Goal: Task Accomplishment & Management: Manage account settings

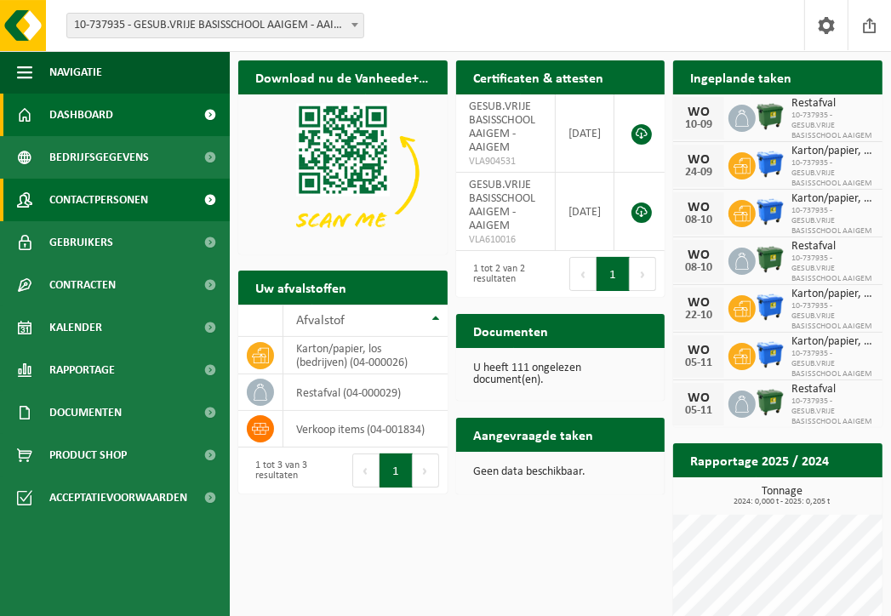
click at [76, 200] on span "Contactpersonen" at bounding box center [98, 200] width 99 height 43
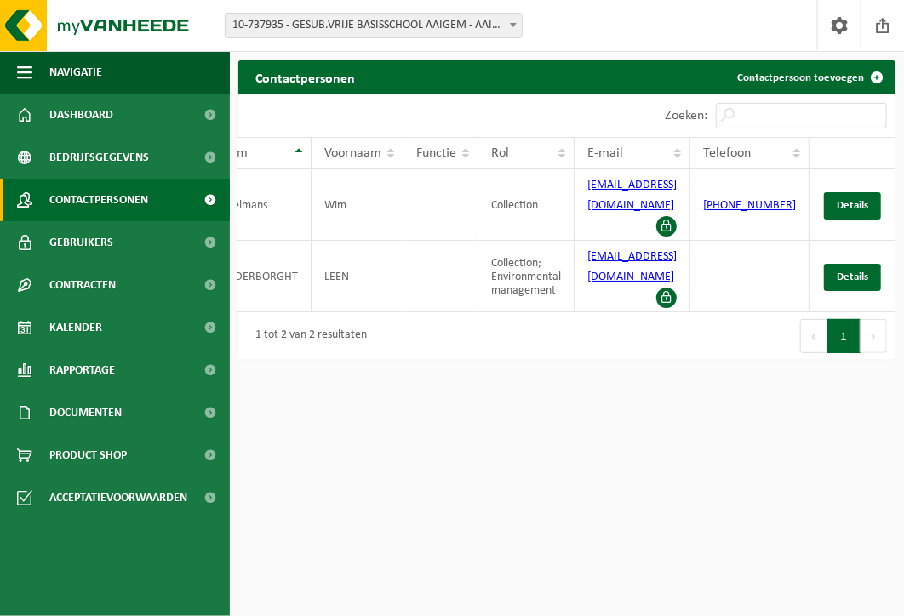
scroll to position [0, 59]
click at [843, 271] on span "Details" at bounding box center [851, 276] width 31 height 11
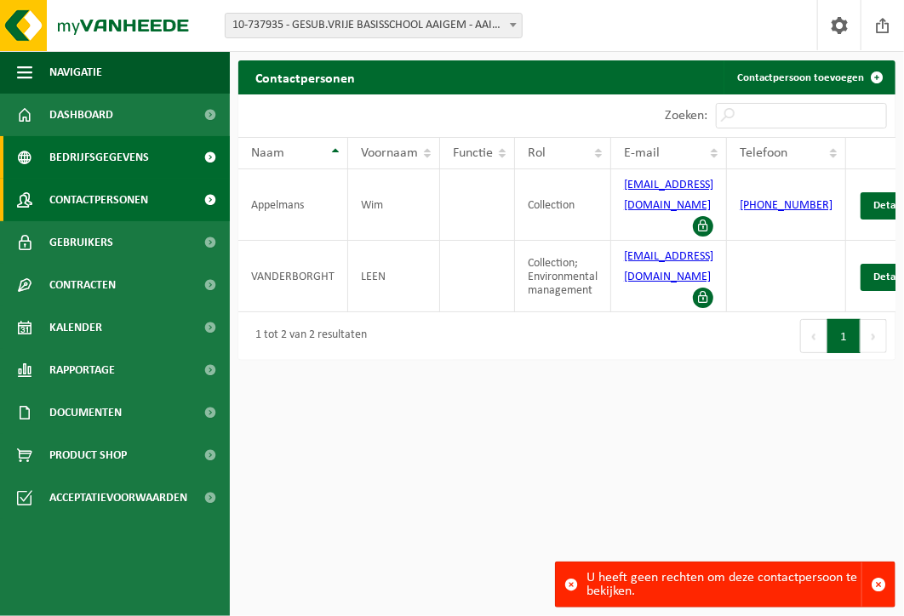
click at [83, 152] on span "Bedrijfsgegevens" at bounding box center [99, 157] width 100 height 43
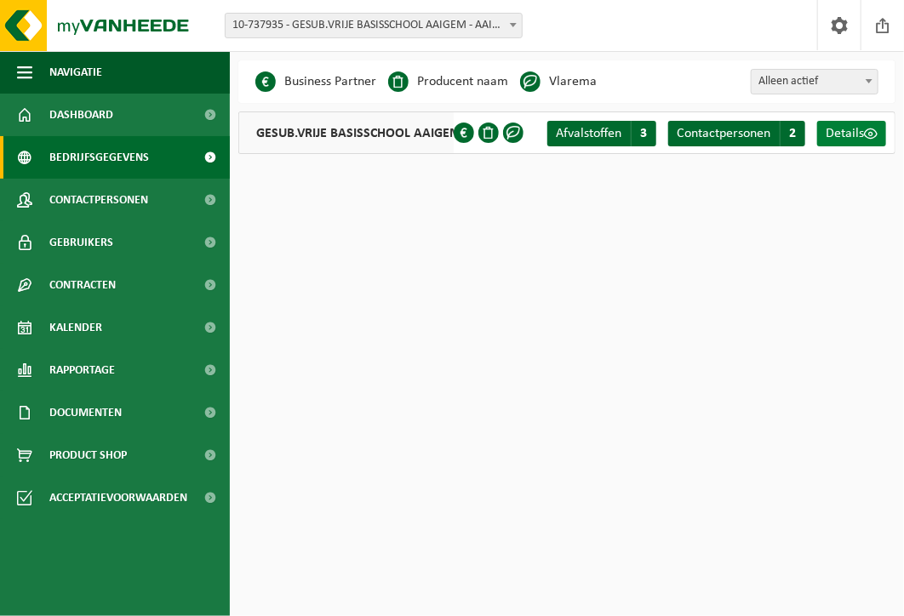
click at [842, 140] on span "Details" at bounding box center [844, 134] width 38 height 14
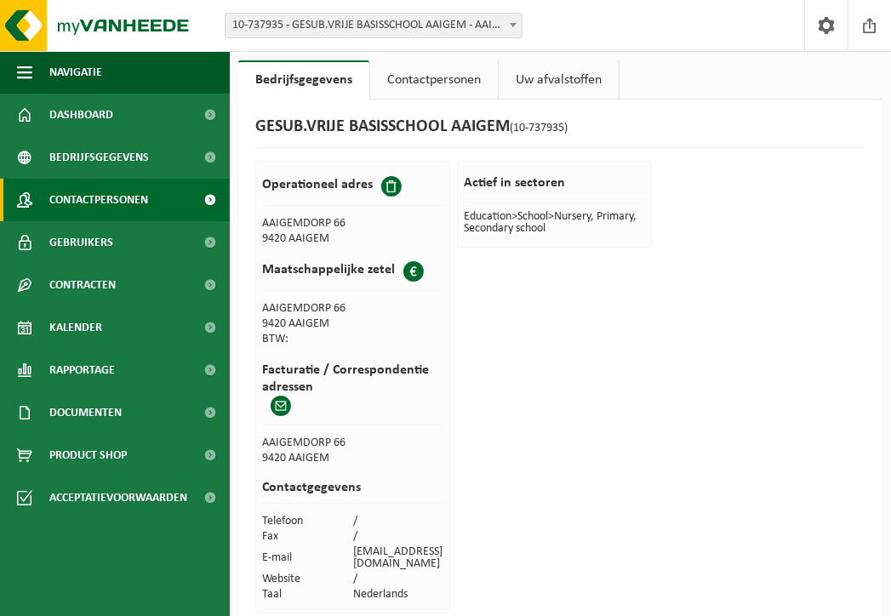
click at [106, 200] on span "Contactpersonen" at bounding box center [98, 200] width 99 height 43
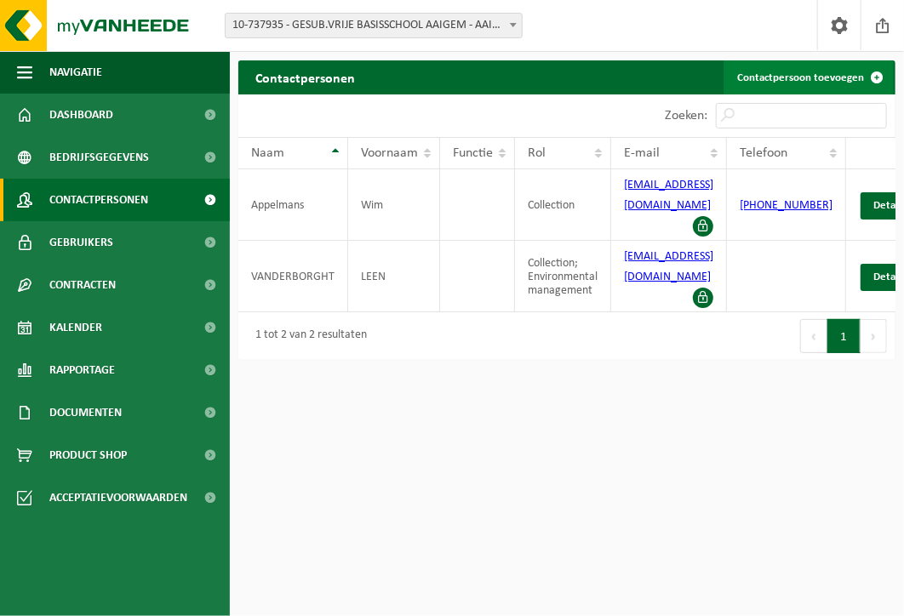
click at [796, 78] on link "Contactpersoon toevoegen" at bounding box center [808, 77] width 170 height 34
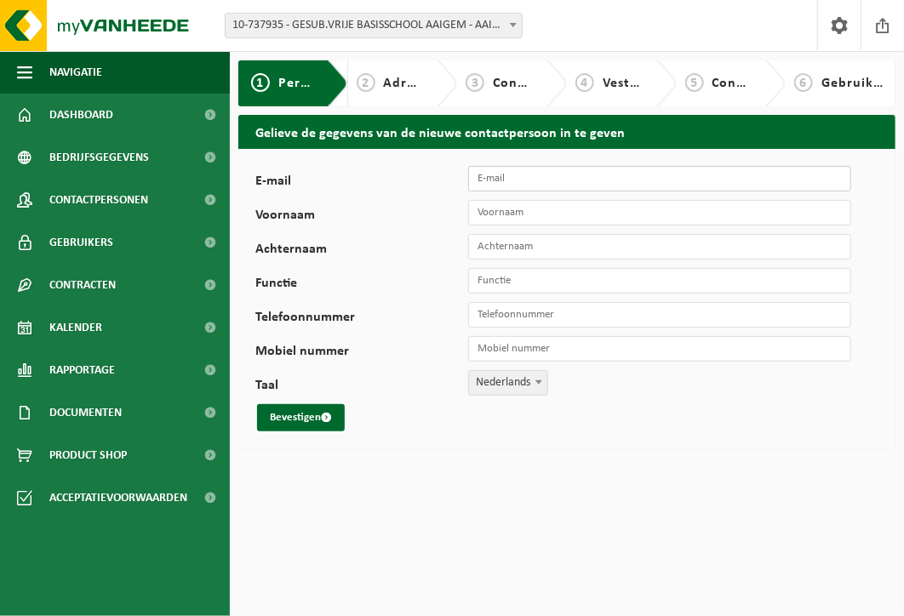
click at [513, 176] on input "E-mail" at bounding box center [659, 179] width 383 height 26
type input "directie@vbsaaigem.be"
type input "LEEN VAN DEN BOSSCHE"
type input "+32 486 74 09 94"
click at [591, 283] on input "Functie" at bounding box center [659, 281] width 383 height 26
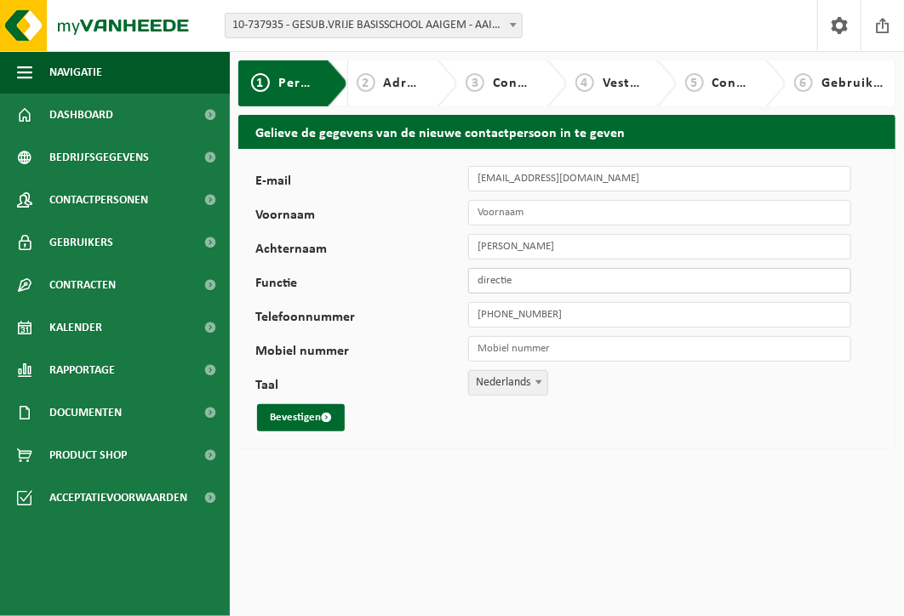
type input "directie"
click at [534, 348] on input "Mobiel nummer" at bounding box center [659, 349] width 383 height 26
click at [534, 348] on input "+32 486" at bounding box center [659, 349] width 383 height 26
type input "+32 486 74 09 94"
click at [585, 300] on div "E-mail directie@vbsaaigem.be Voornaam Achternaam LEEN VAN DEN BOSSCHE Functie d…" at bounding box center [531, 298] width 553 height 265
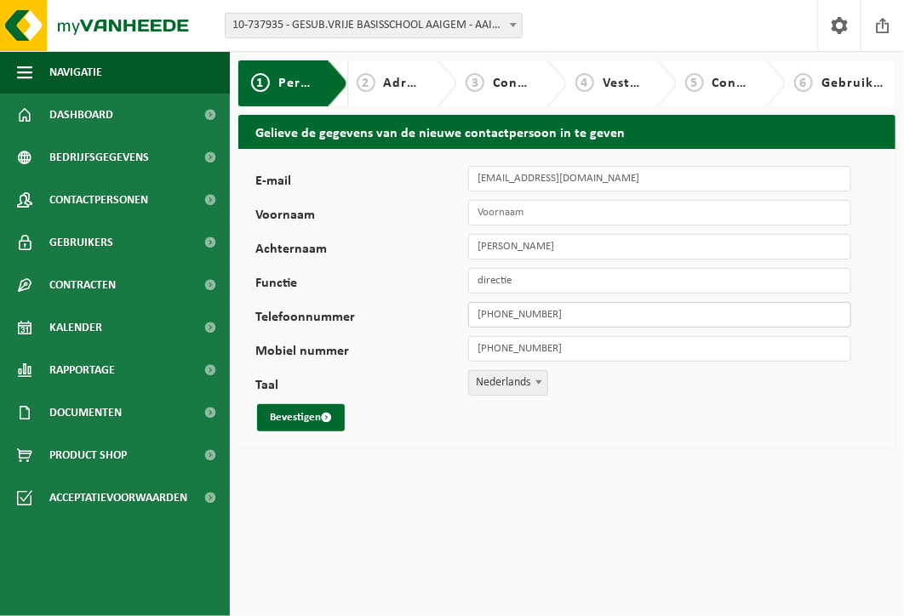
click at [575, 310] on input "+32 486 74 09 94" at bounding box center [659, 315] width 383 height 26
type input "+32 53 62 60 02"
click at [504, 246] on input "LEEN VAN DEN BOSSCHE" at bounding box center [659, 247] width 383 height 26
type input "VAN DEN BOSSCHE"
click at [495, 208] on input "Voornaam" at bounding box center [659, 213] width 383 height 26
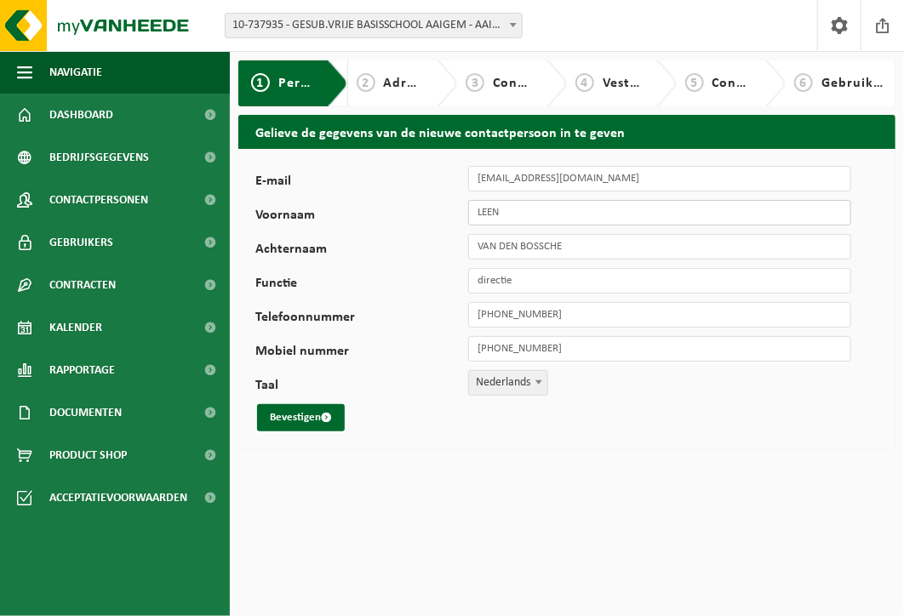
type input "LEEN"
click at [657, 468] on html "Vestiging: 10-737935 - GESUB.VRIJE BASISSCHOOL AAIGEM - AAIGEM 10-737935 - GESU…" at bounding box center [452, 308] width 904 height 616
click at [303, 418] on button "Bevestigen" at bounding box center [301, 417] width 88 height 27
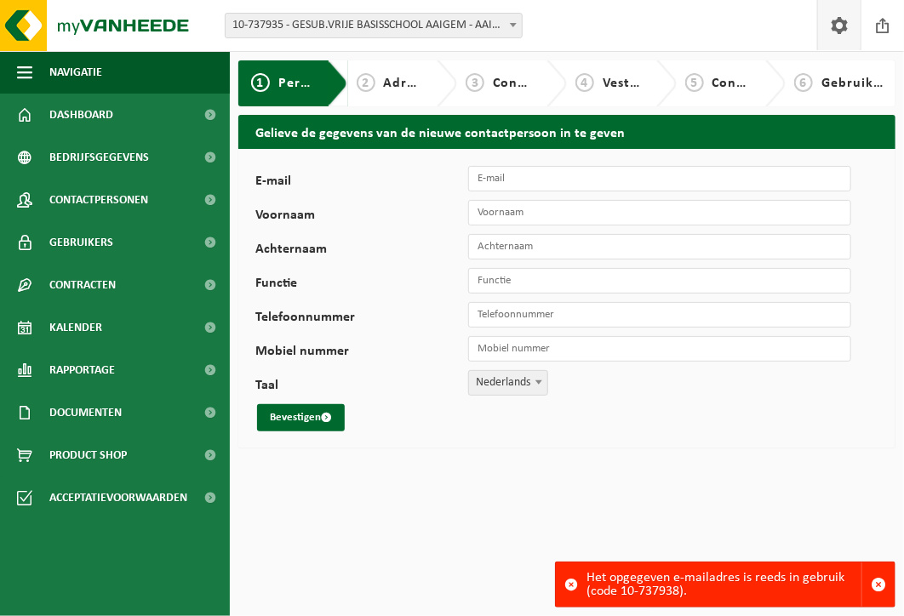
click at [835, 17] on span at bounding box center [839, 25] width 26 height 50
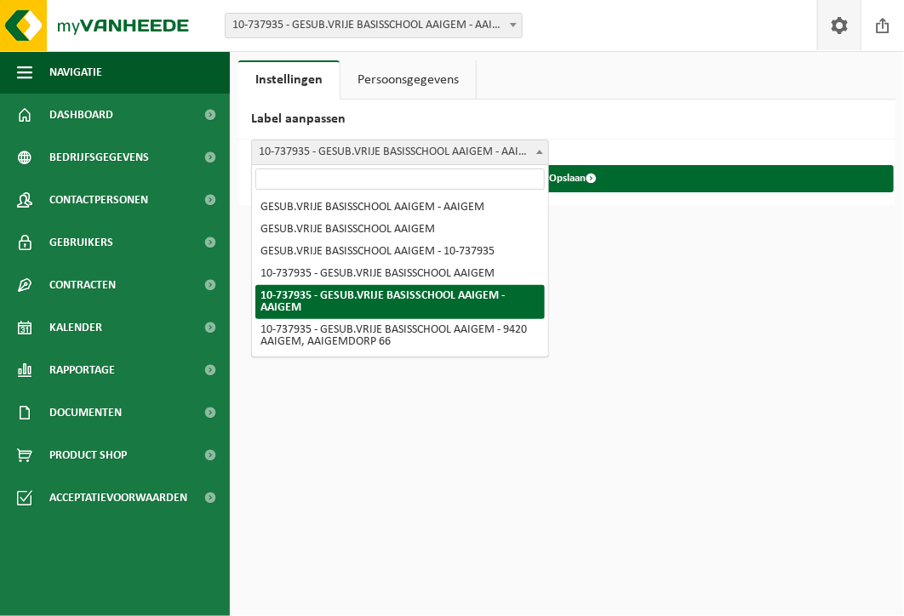
click at [539, 151] on b at bounding box center [539, 152] width 7 height 4
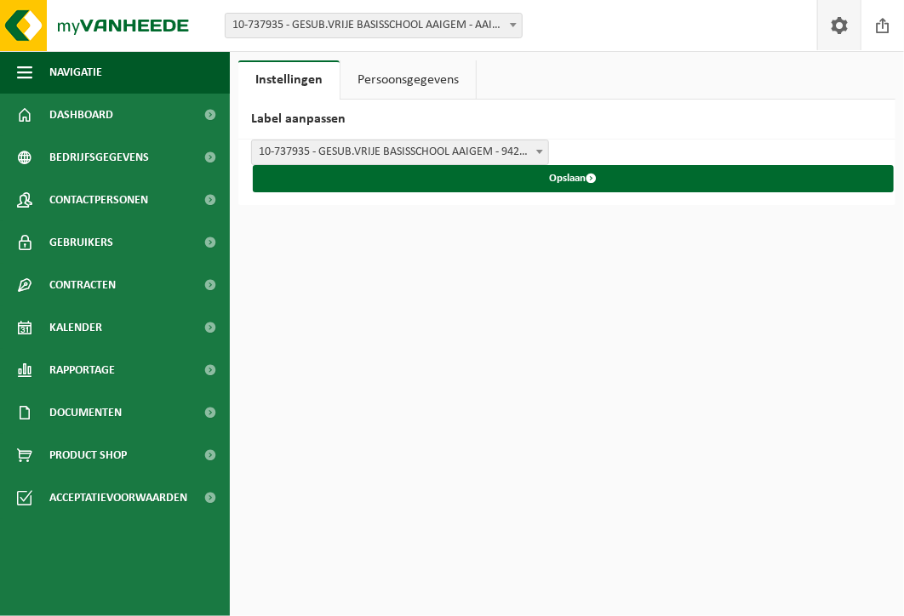
click at [497, 321] on html "Vestiging: 10-737935 - GESUB.VRIJE BASISSCHOOL AAIGEM - AAIGEM 10-737935 - GESU…" at bounding box center [452, 308] width 904 height 616
drag, startPoint x: 497, startPoint y: 321, endPoint x: 541, endPoint y: 143, distance: 183.3
click at [541, 143] on span at bounding box center [539, 151] width 17 height 22
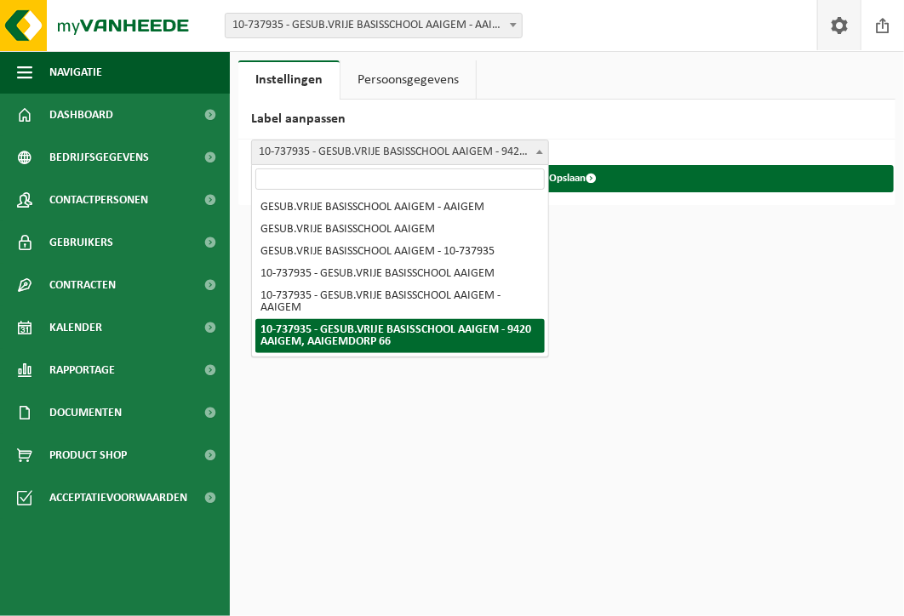
click at [608, 265] on html "Vestiging: 10-737935 - GESUB.VRIJE BASISSCHOOL AAIGEM - AAIGEM 10-737935 - GESU…" at bounding box center [452, 308] width 904 height 616
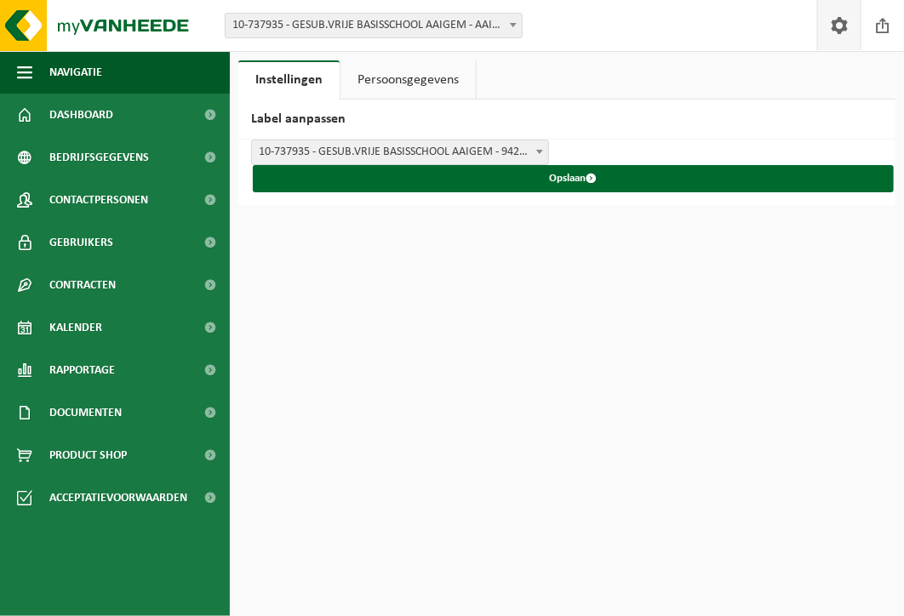
click at [391, 81] on link "Persoonsgegevens" at bounding box center [407, 79] width 135 height 39
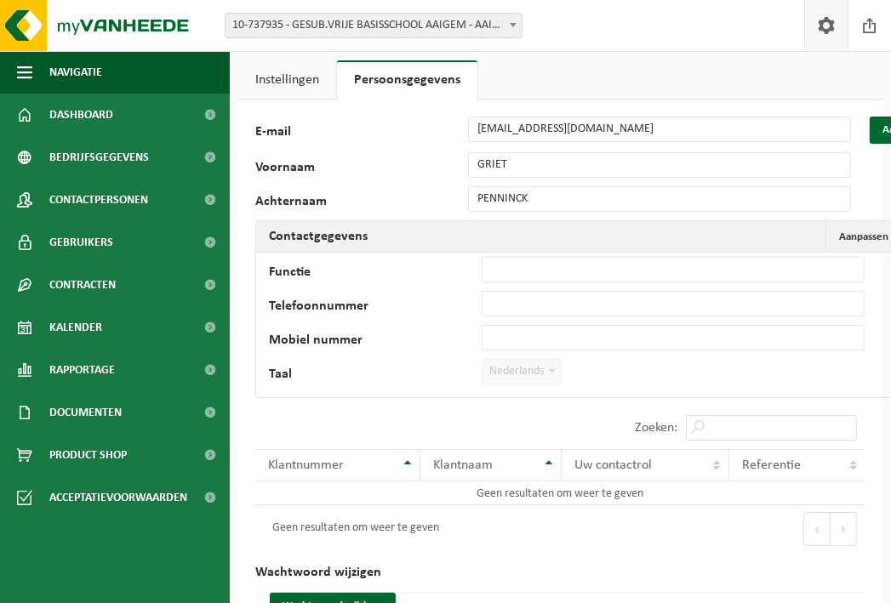
click at [294, 84] on link "Instellingen" at bounding box center [287, 79] width 98 height 39
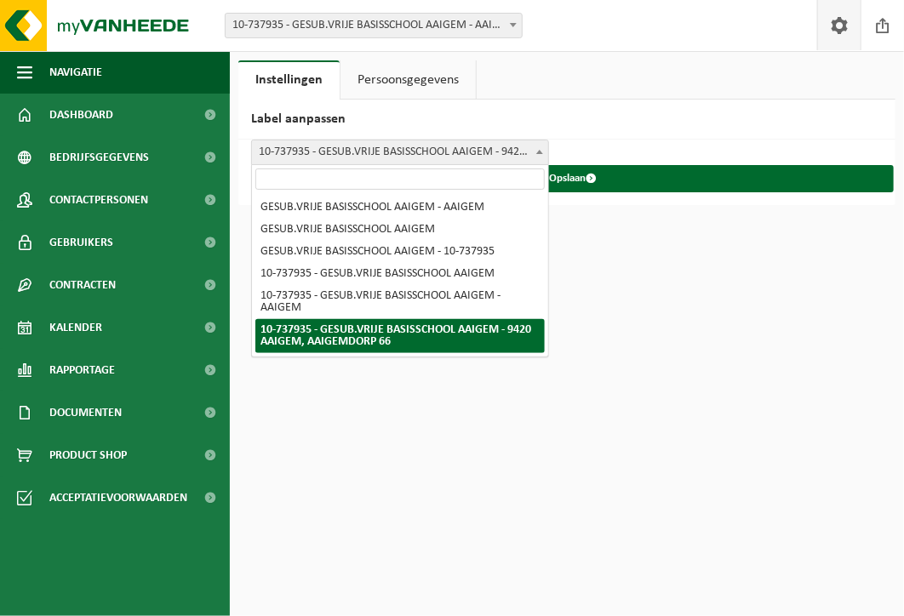
click at [538, 146] on span at bounding box center [539, 151] width 17 height 22
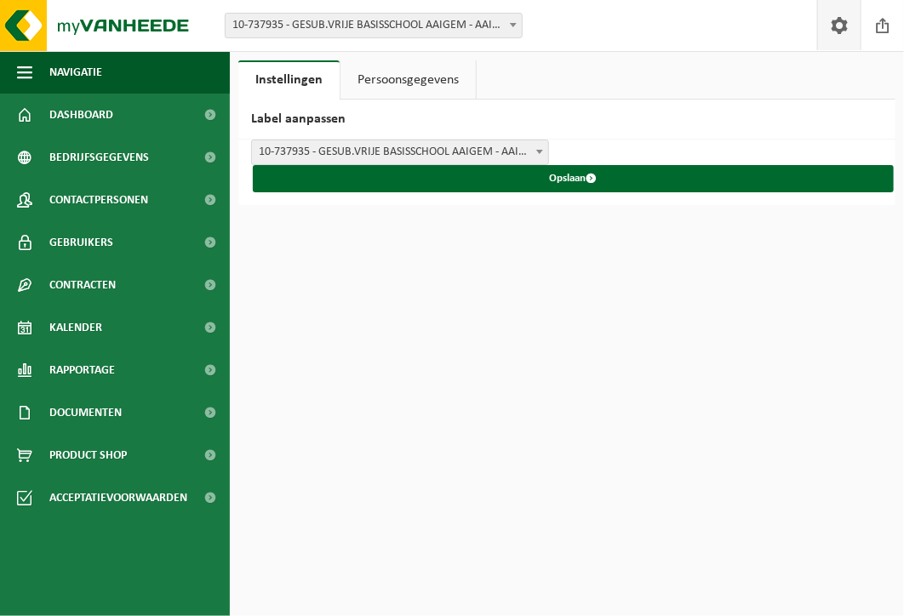
click at [405, 74] on link "Persoonsgegevens" at bounding box center [407, 79] width 135 height 39
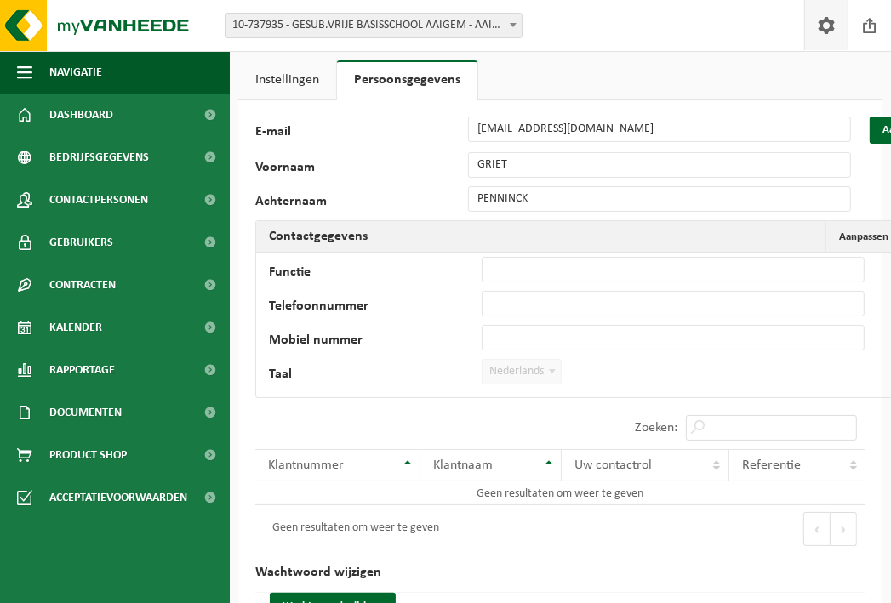
click at [511, 26] on b at bounding box center [513, 25] width 7 height 4
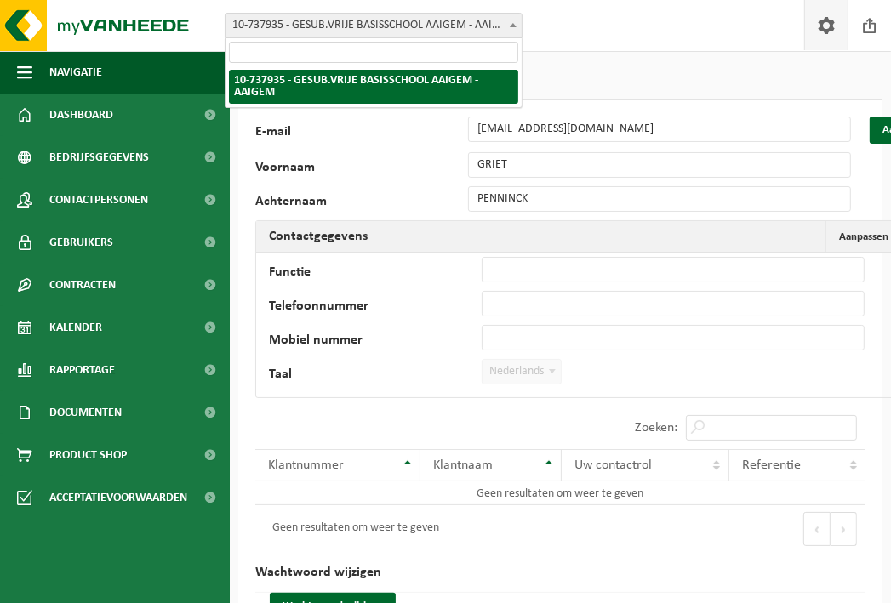
click at [511, 26] on b at bounding box center [513, 25] width 7 height 4
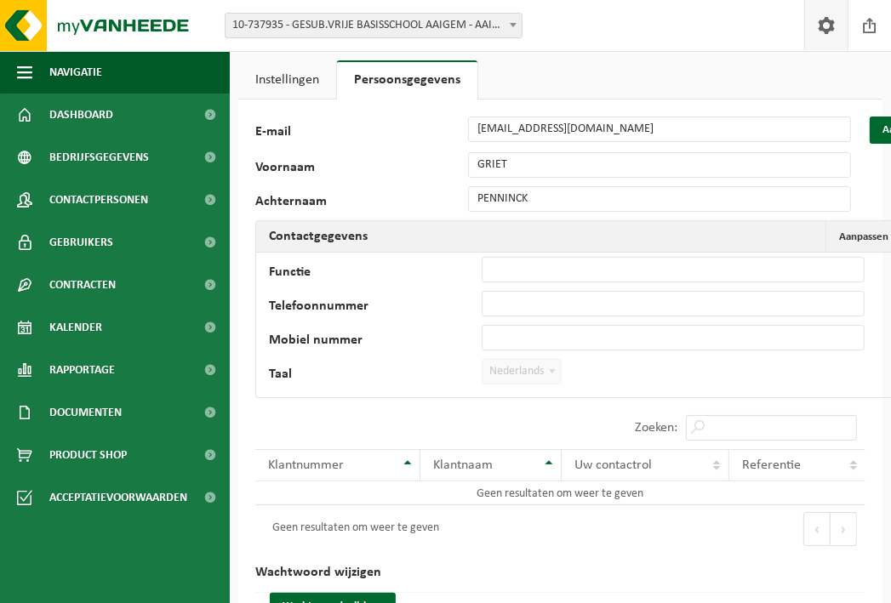
click at [278, 77] on link "Instellingen" at bounding box center [287, 79] width 98 height 39
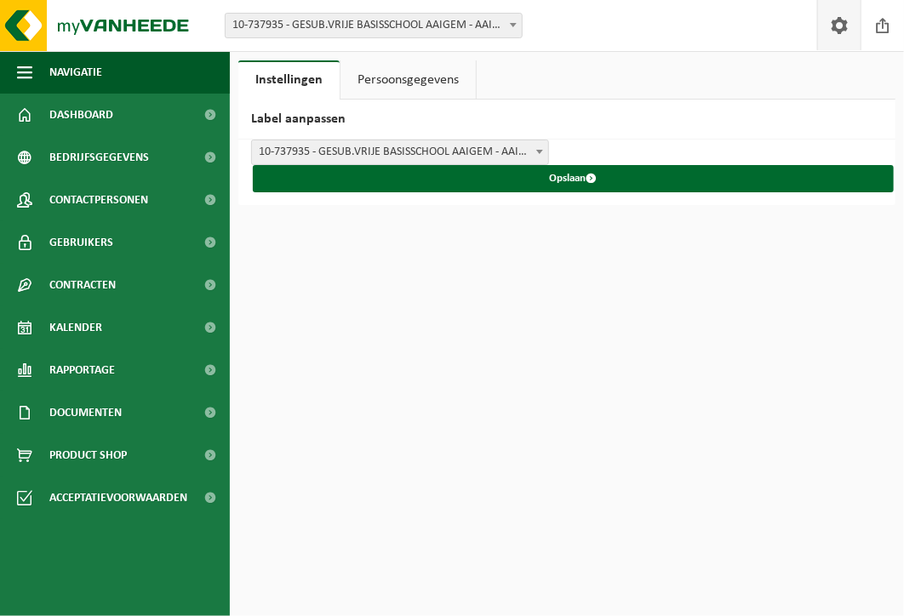
click at [538, 146] on span at bounding box center [539, 151] width 17 height 22
click at [416, 78] on link "Persoonsgegevens" at bounding box center [407, 79] width 135 height 39
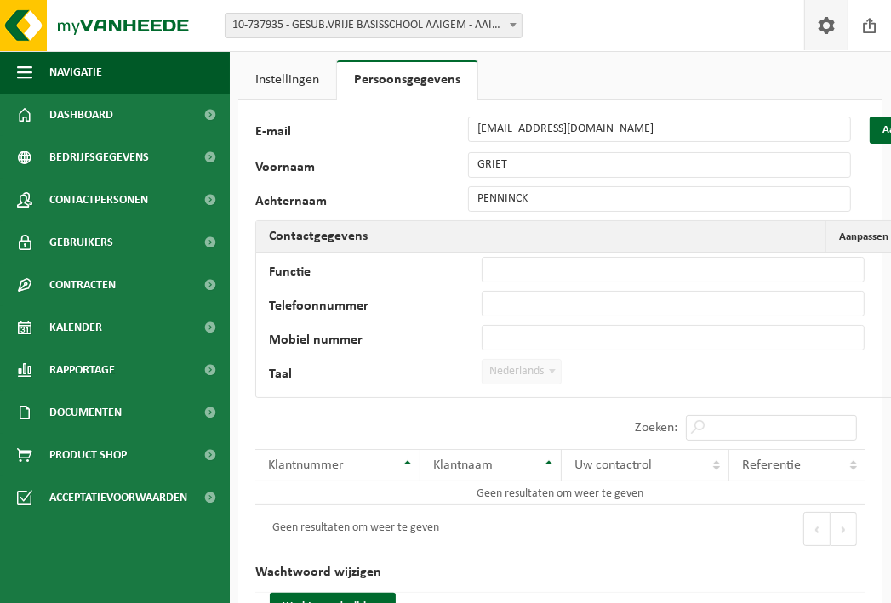
click at [300, 88] on link "Instellingen" at bounding box center [287, 79] width 98 height 39
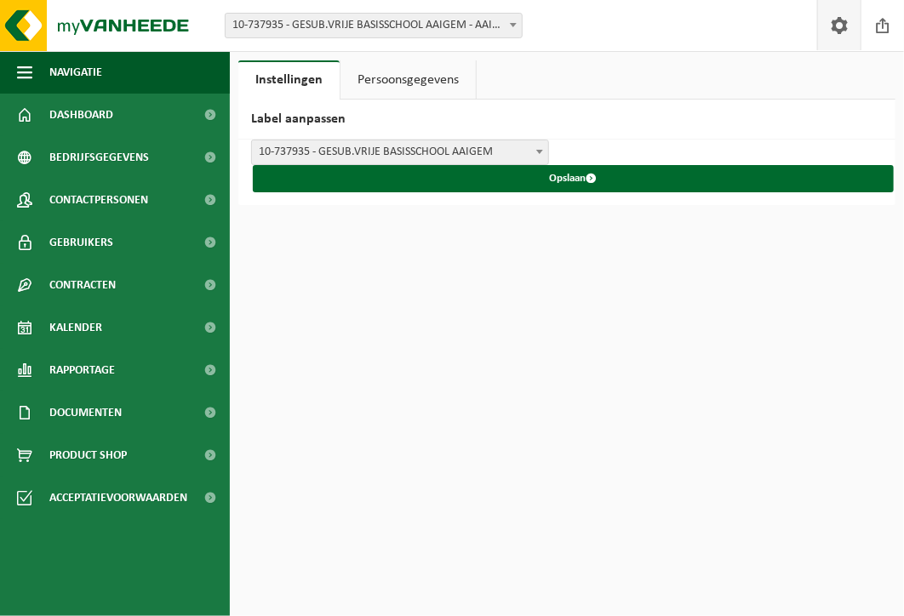
click at [538, 143] on span at bounding box center [539, 151] width 17 height 22
select select "2"
click at [408, 86] on link "Persoonsgegevens" at bounding box center [407, 79] width 135 height 39
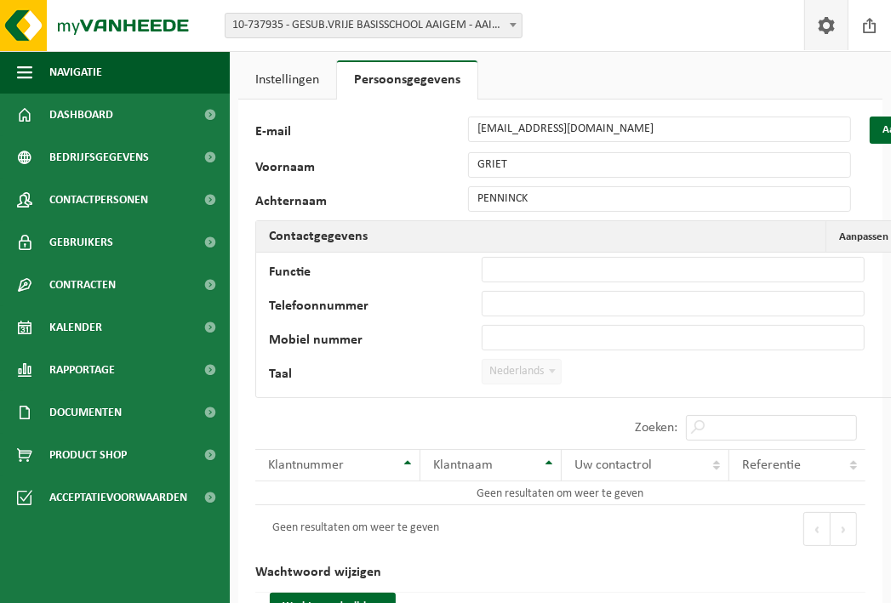
scroll to position [0, 55]
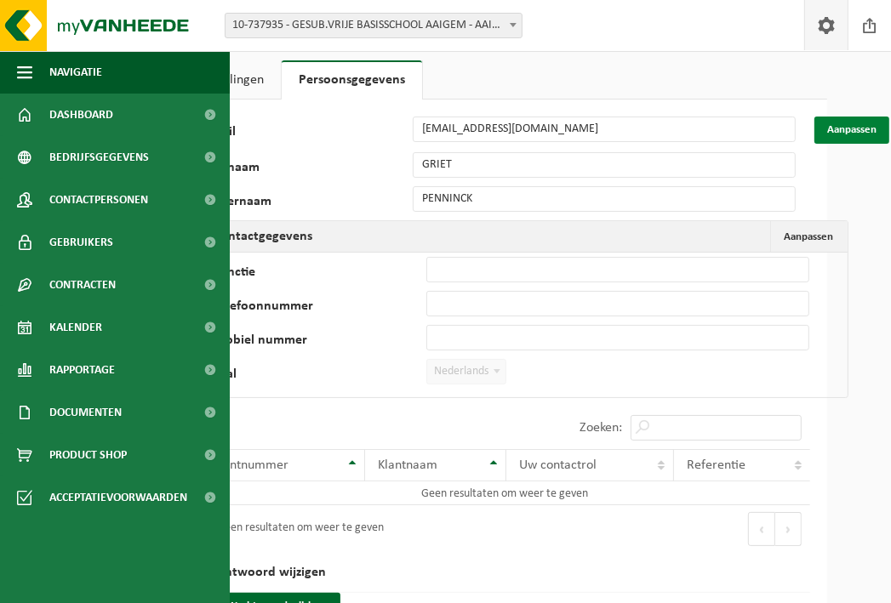
click at [869, 120] on button "Aanpassen" at bounding box center [851, 130] width 75 height 27
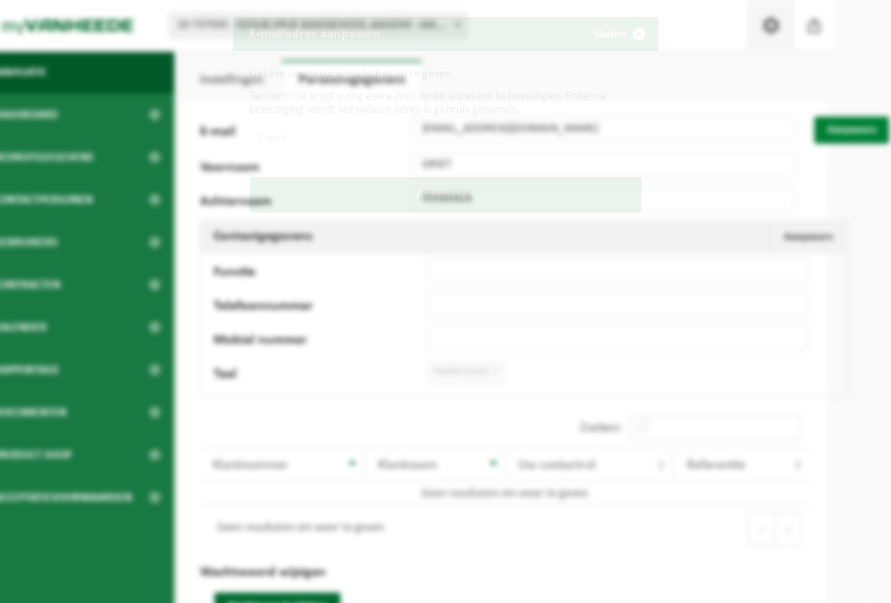
scroll to position [0, 43]
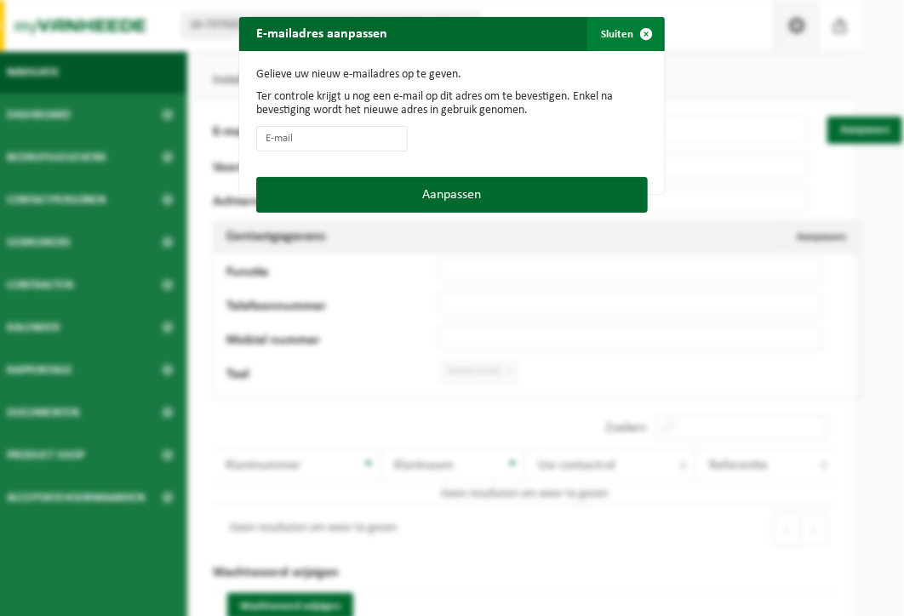
click at [641, 34] on span "button" at bounding box center [646, 34] width 34 height 34
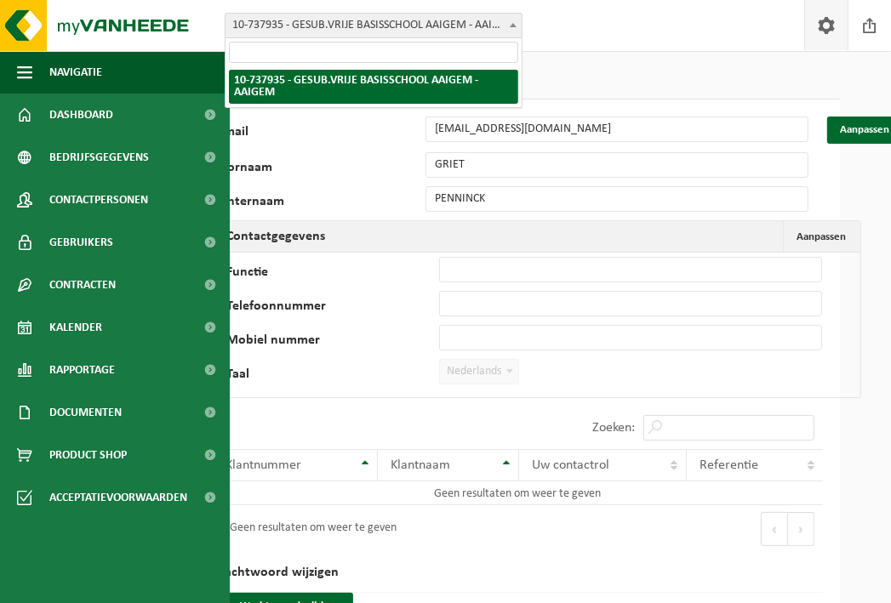
click at [515, 19] on span at bounding box center [513, 25] width 17 height 22
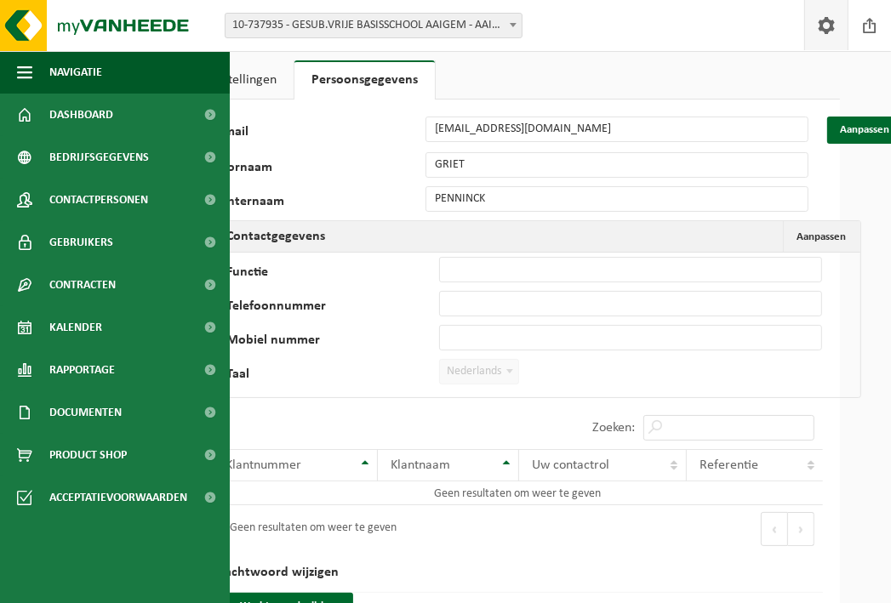
click at [515, 20] on span at bounding box center [513, 25] width 17 height 22
click at [245, 57] on div "Instellingen Persoonsgegevens Label aanpassen GESUB.VRIJE BASISSCHOOL AAIGEM - …" at bounding box center [402, 325] width 891 height 650
click at [250, 80] on link "Instellingen" at bounding box center [245, 79] width 98 height 39
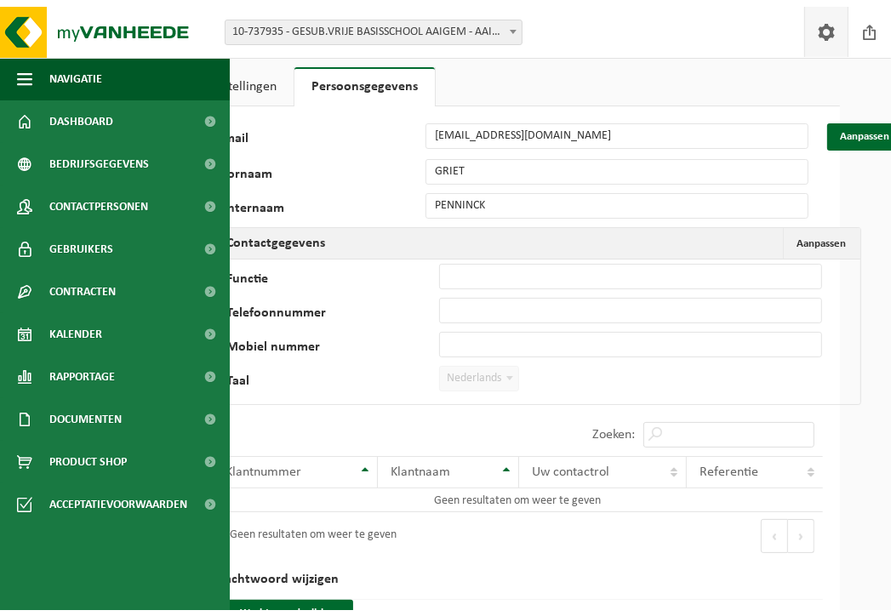
scroll to position [0, 0]
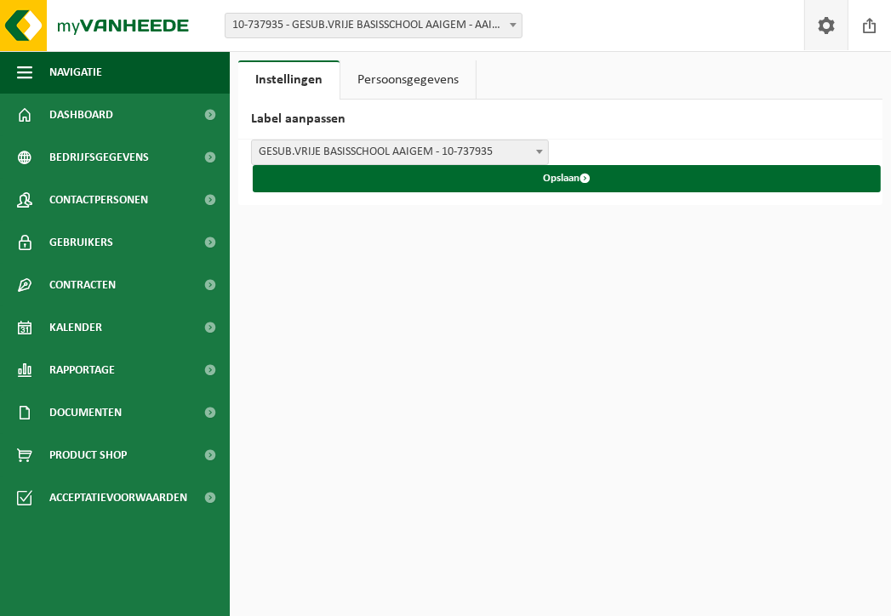
click at [516, 22] on span at bounding box center [513, 25] width 17 height 22
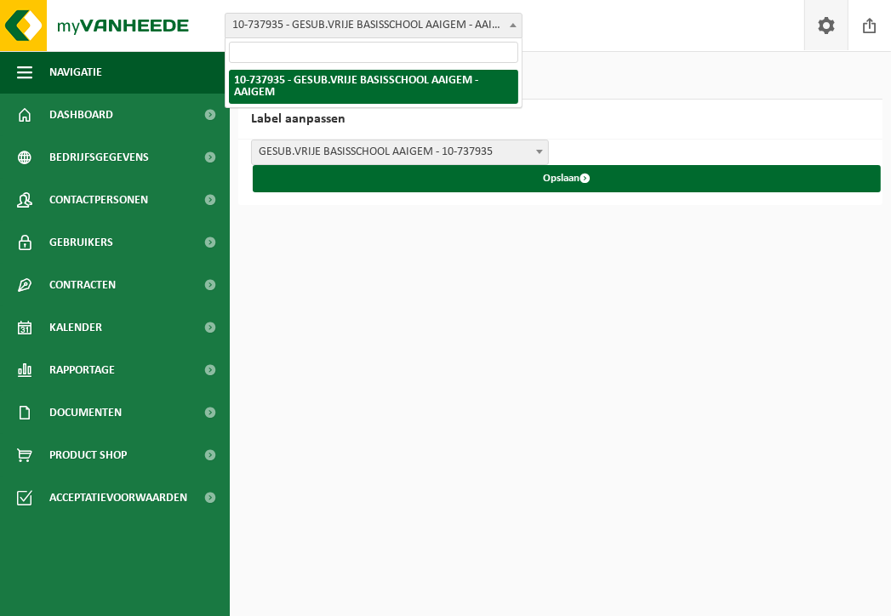
click at [516, 22] on span at bounding box center [513, 25] width 17 height 22
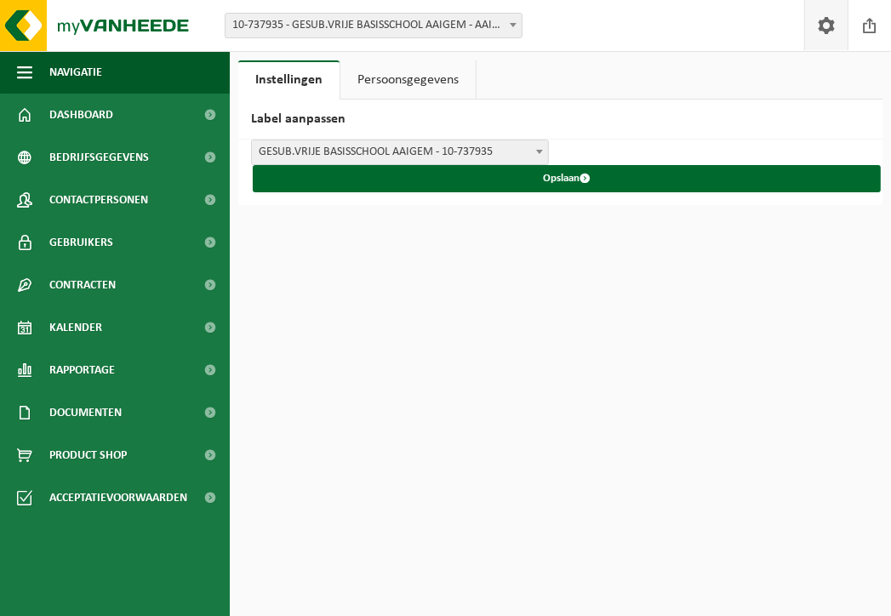
click at [516, 22] on span at bounding box center [513, 25] width 17 height 22
click at [819, 28] on span at bounding box center [826, 25] width 26 height 50
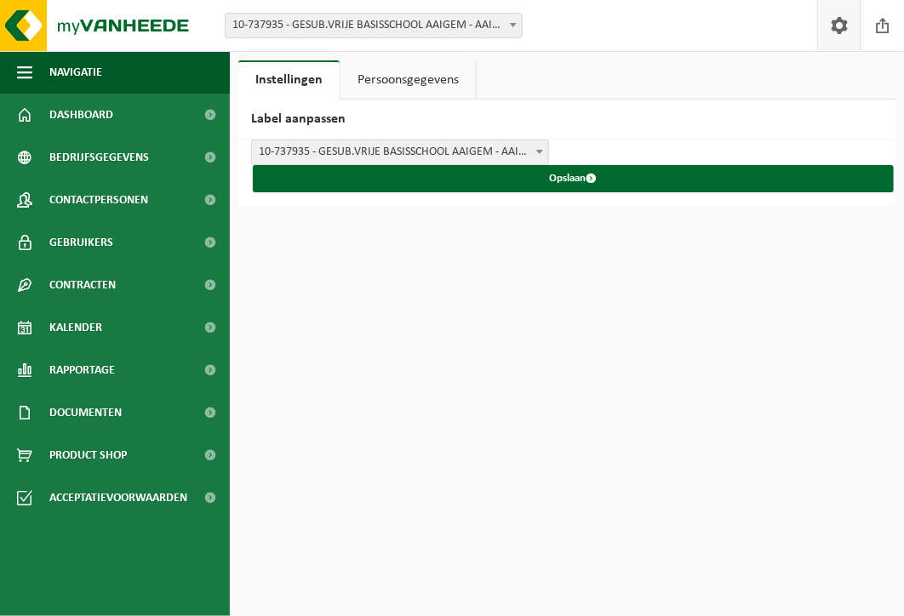
click at [500, 29] on span "10-737935 - GESUB.VRIJE BASISSCHOOL AAIGEM - AAIGEM" at bounding box center [373, 26] width 296 height 24
click at [519, 26] on span at bounding box center [513, 25] width 17 height 22
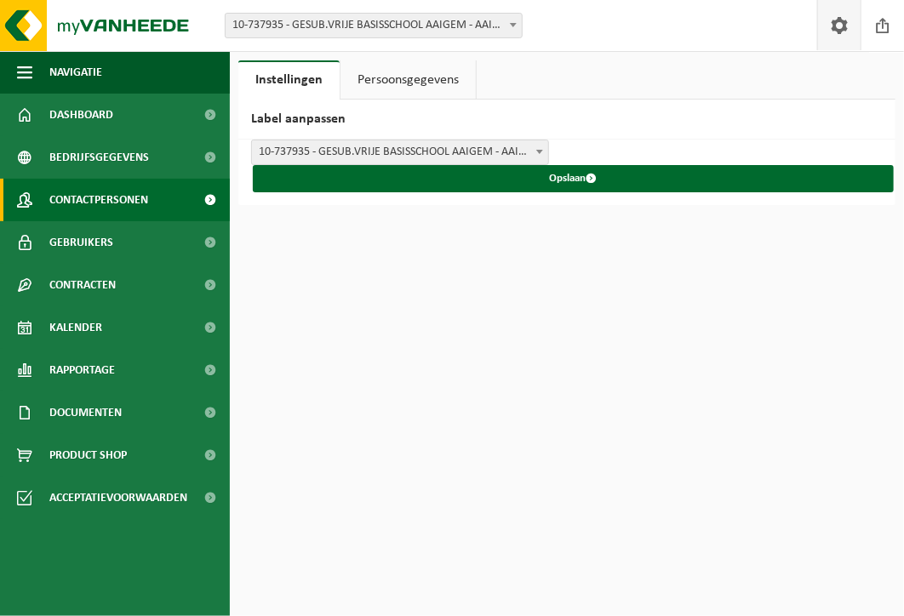
click at [100, 207] on span "Contactpersonen" at bounding box center [98, 200] width 99 height 43
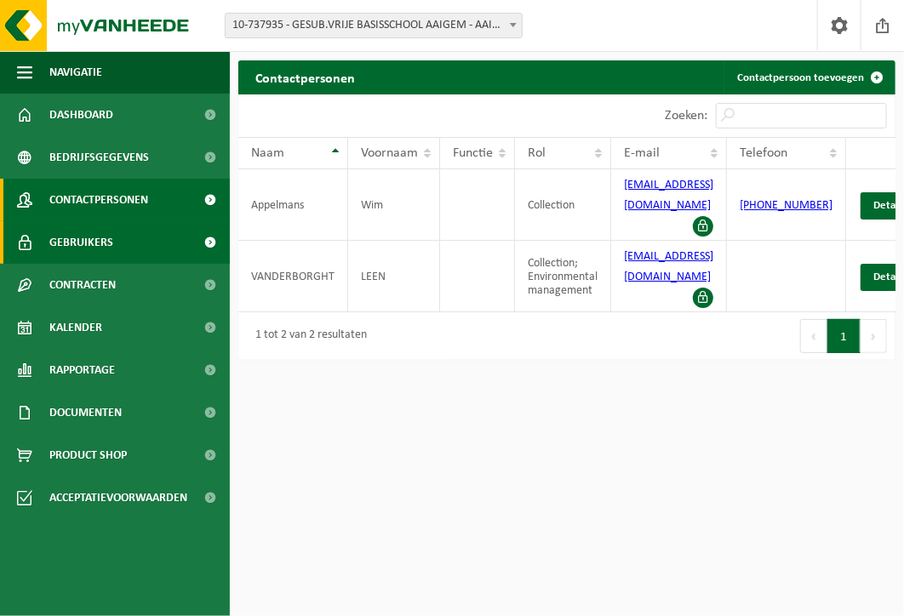
click at [78, 241] on span "Gebruikers" at bounding box center [81, 242] width 64 height 43
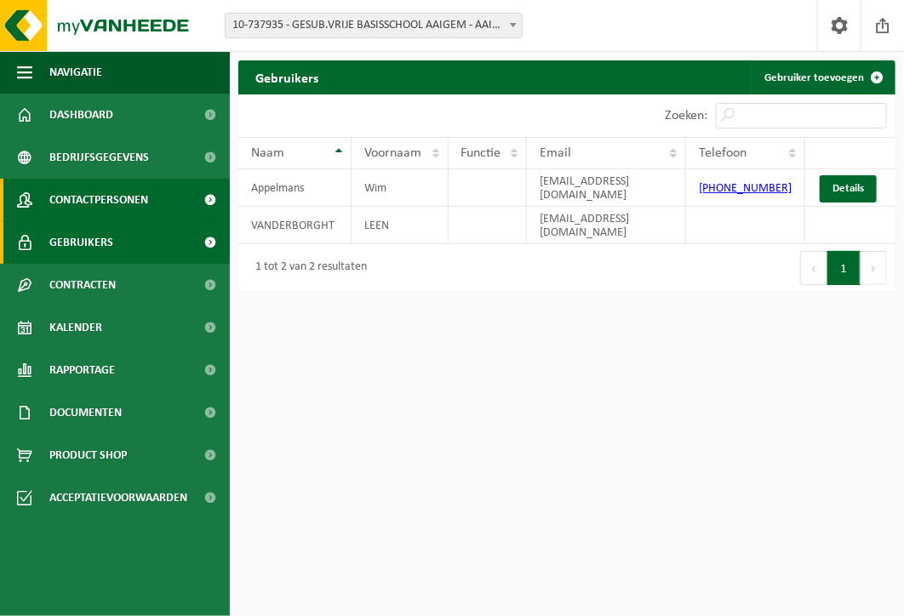
click at [86, 205] on span "Contactpersonen" at bounding box center [98, 200] width 99 height 43
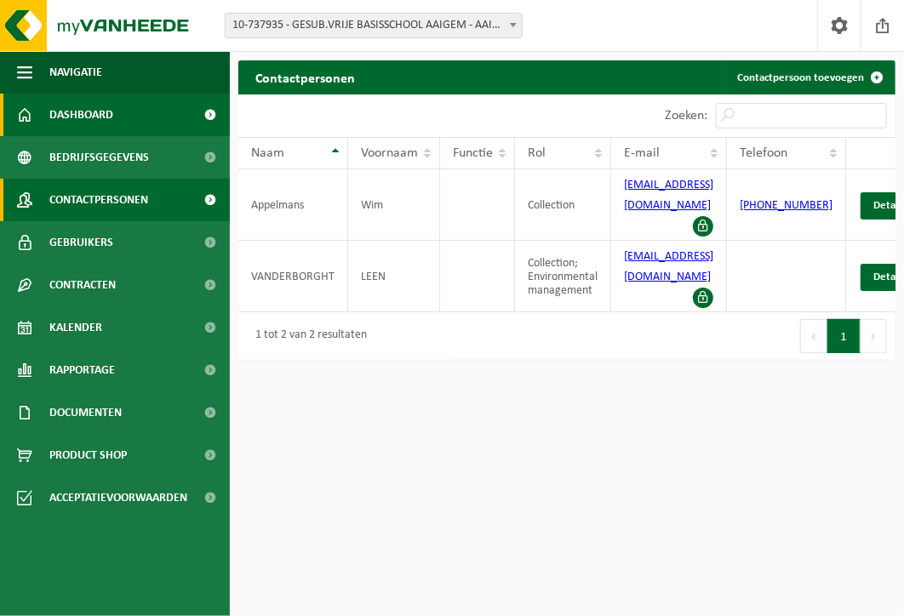
click at [82, 118] on span "Dashboard" at bounding box center [81, 115] width 64 height 43
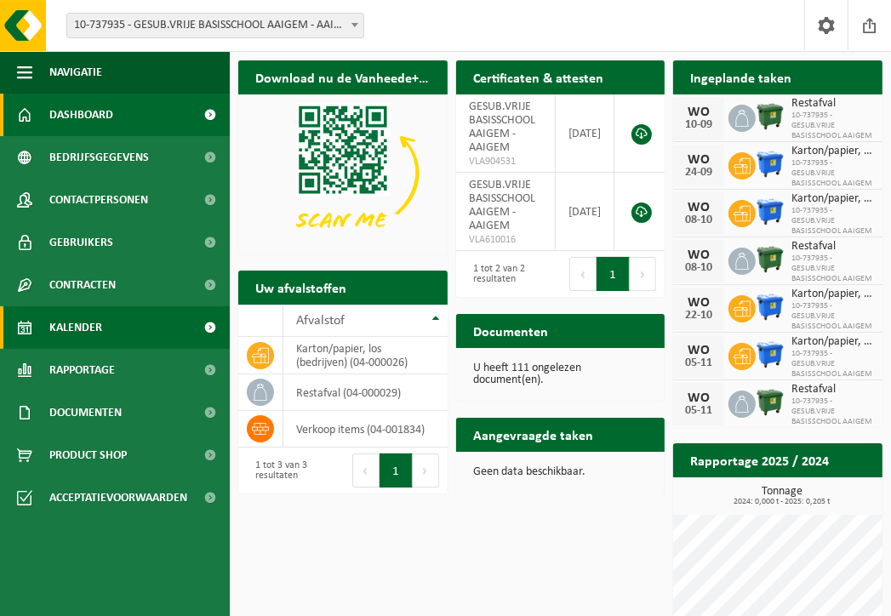
click at [89, 338] on span "Kalender" at bounding box center [75, 327] width 53 height 43
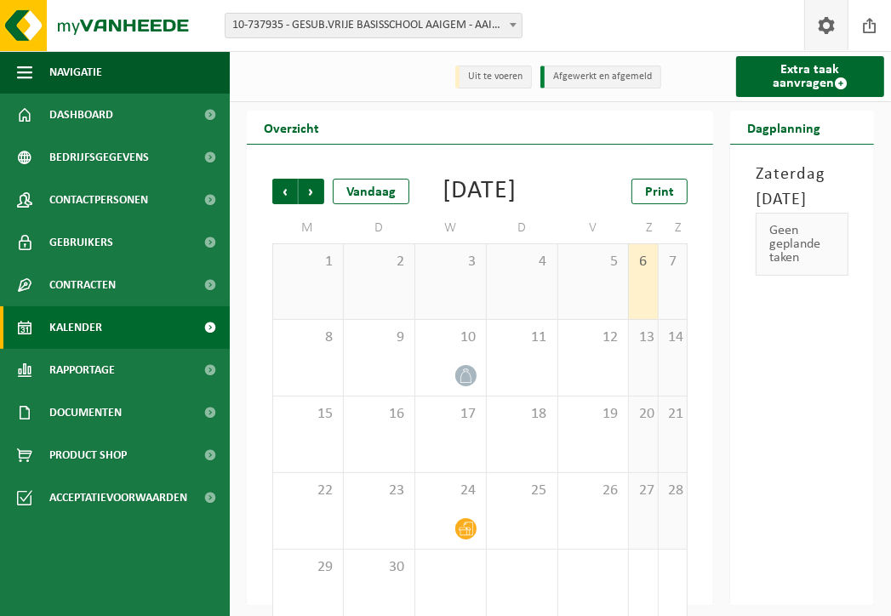
click at [830, 15] on span at bounding box center [826, 25] width 26 height 50
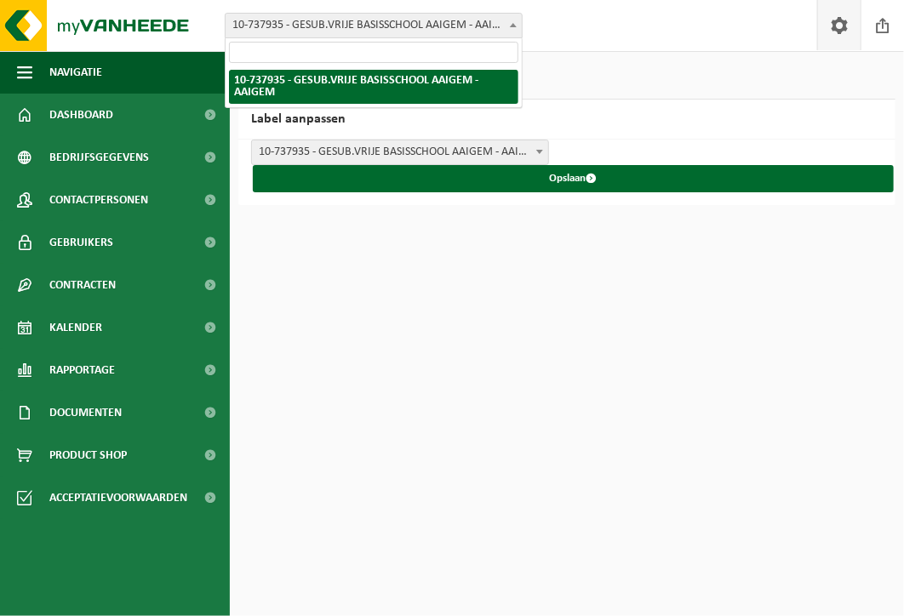
click at [513, 26] on b at bounding box center [513, 25] width 7 height 4
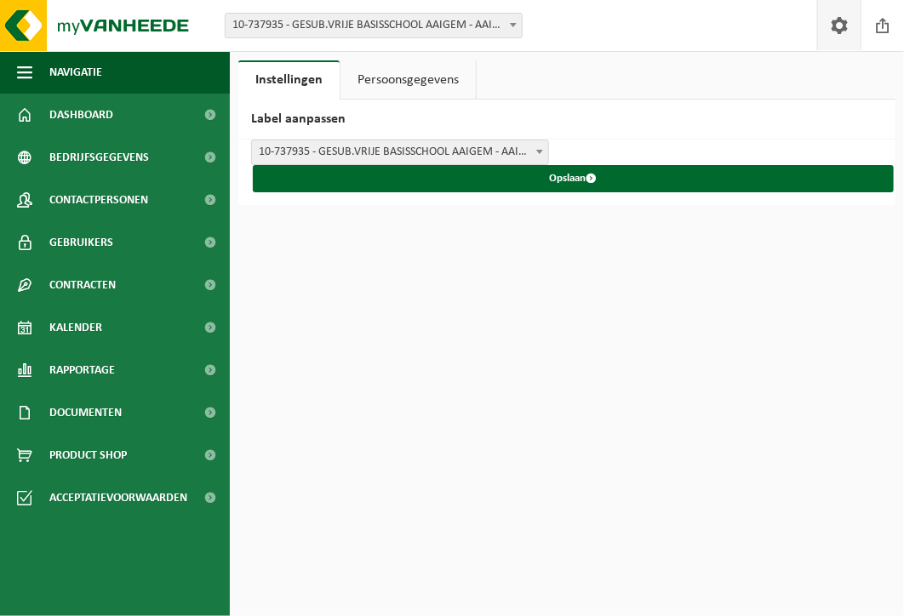
click at [513, 26] on b at bounding box center [513, 25] width 7 height 4
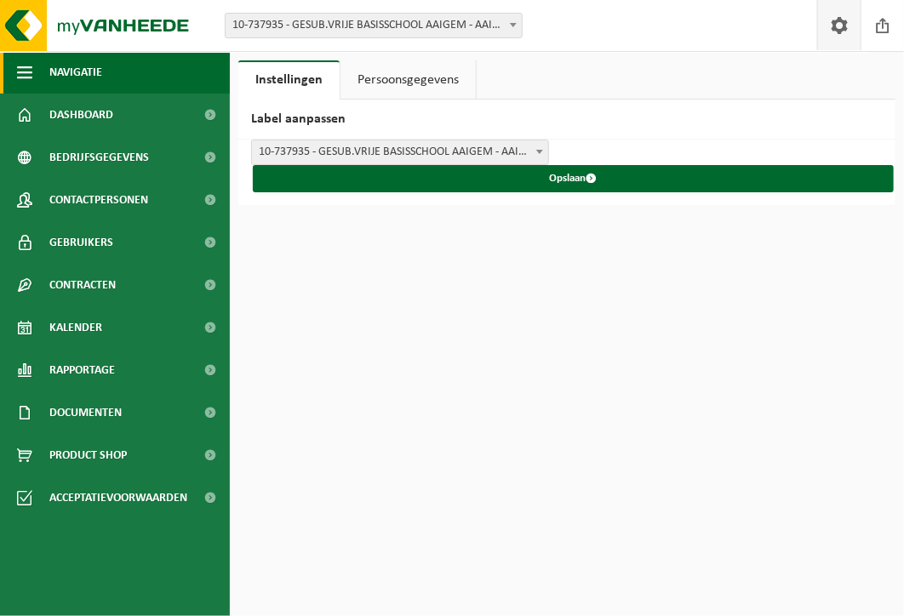
click at [73, 71] on span "Navigatie" at bounding box center [75, 72] width 53 height 43
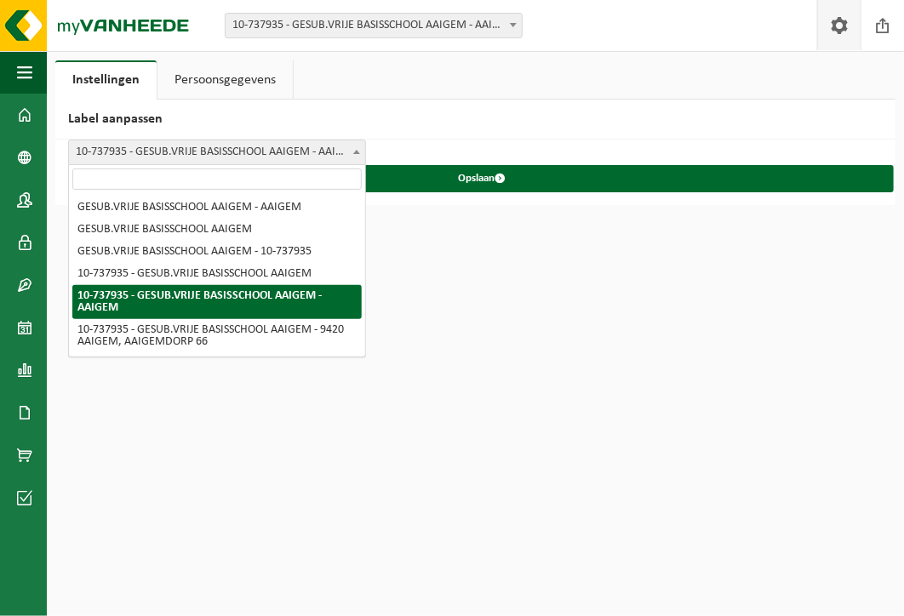
click at [350, 146] on span at bounding box center [356, 151] width 17 height 22
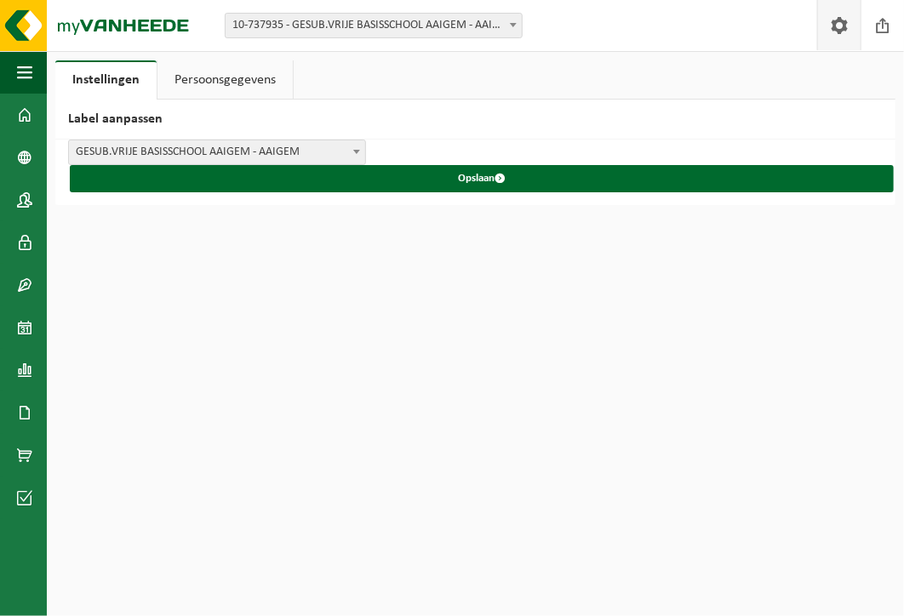
click at [226, 74] on link "Persoonsgegevens" at bounding box center [224, 79] width 135 height 39
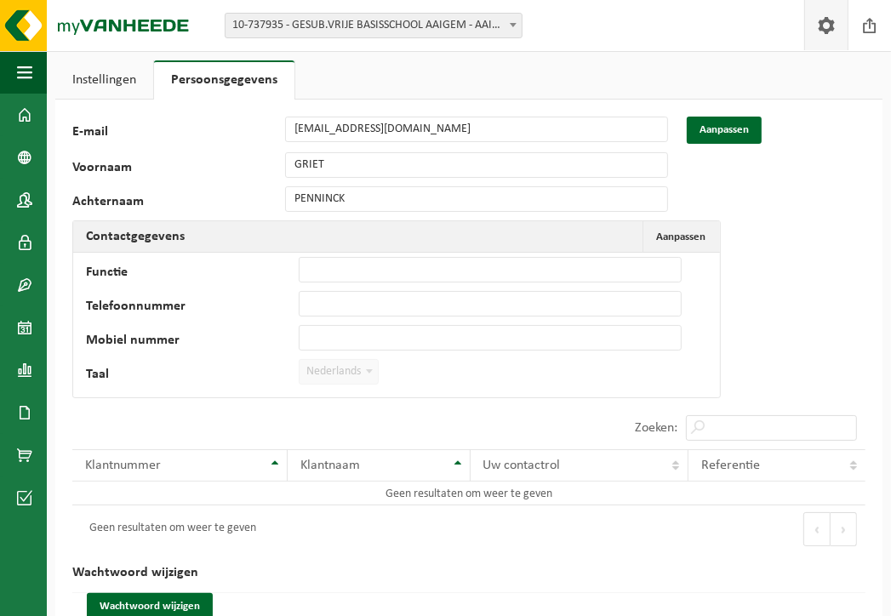
click at [109, 84] on link "Instellingen" at bounding box center [104, 79] width 98 height 39
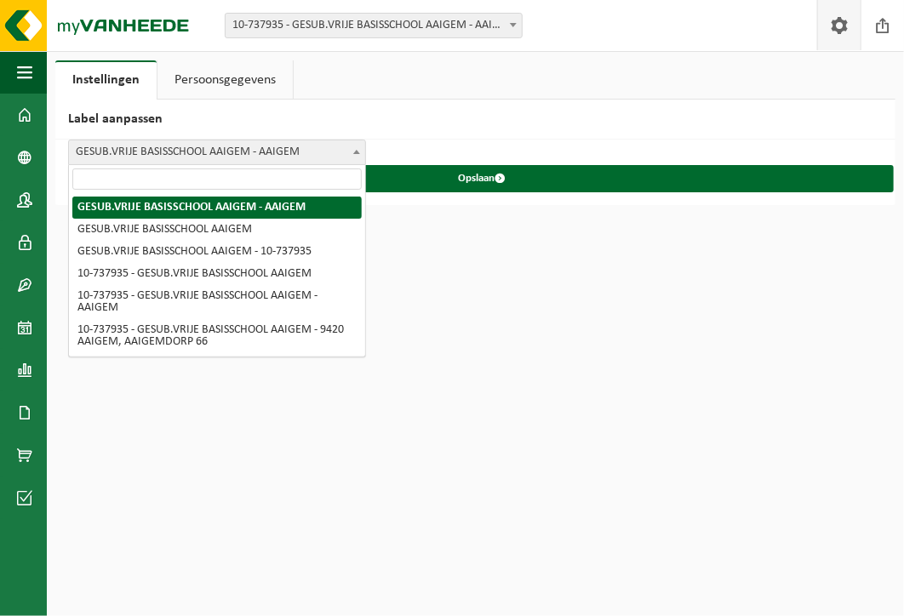
click at [350, 146] on span at bounding box center [356, 151] width 17 height 22
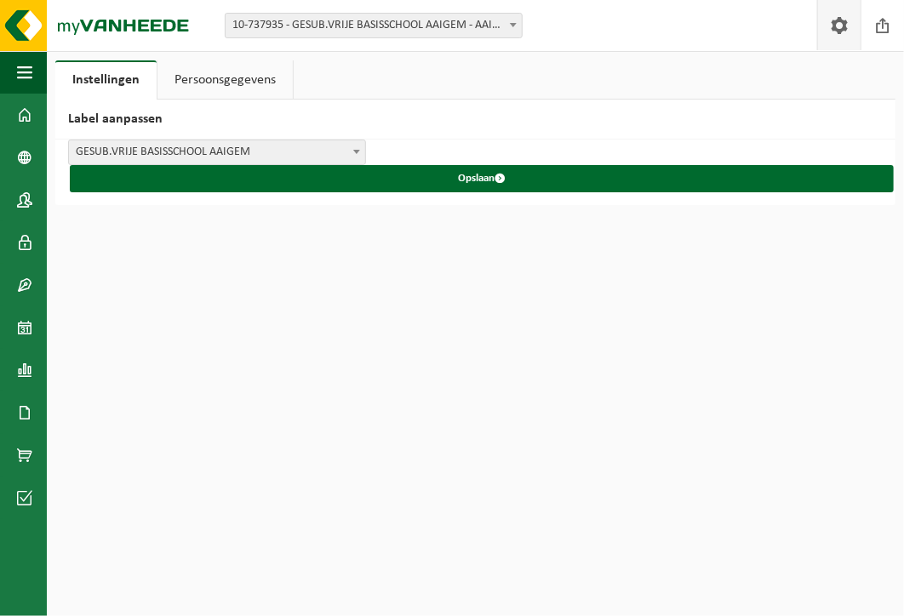
click at [209, 77] on link "Persoonsgegevens" at bounding box center [224, 79] width 135 height 39
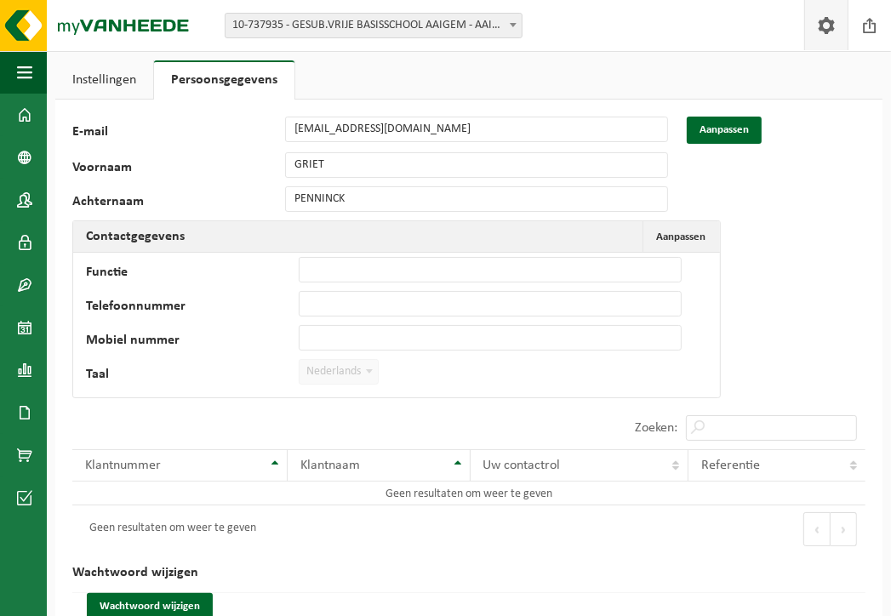
click at [209, 77] on link "Persoonsgegevens" at bounding box center [224, 79] width 140 height 39
click at [120, 84] on link "Instellingen" at bounding box center [104, 79] width 98 height 39
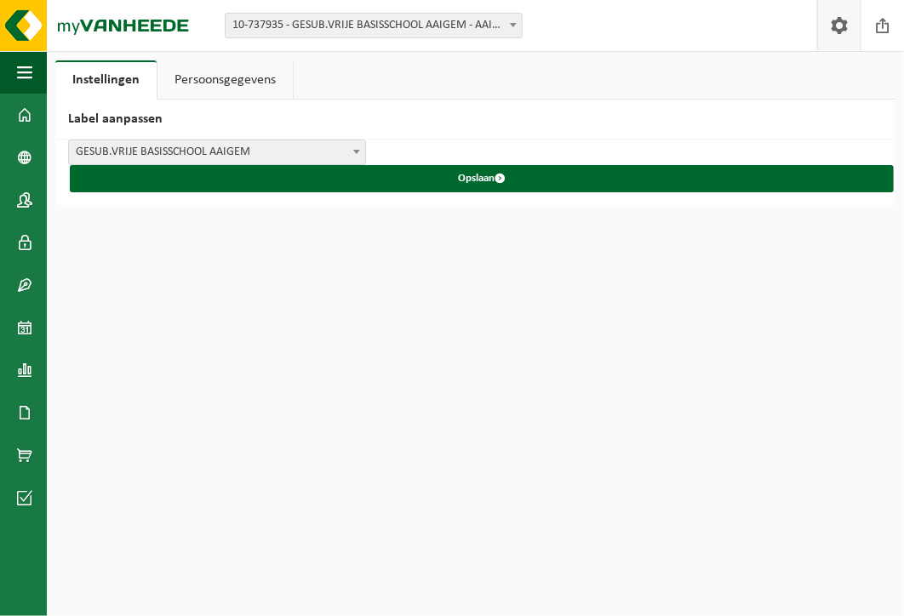
click at [353, 145] on span at bounding box center [356, 151] width 17 height 22
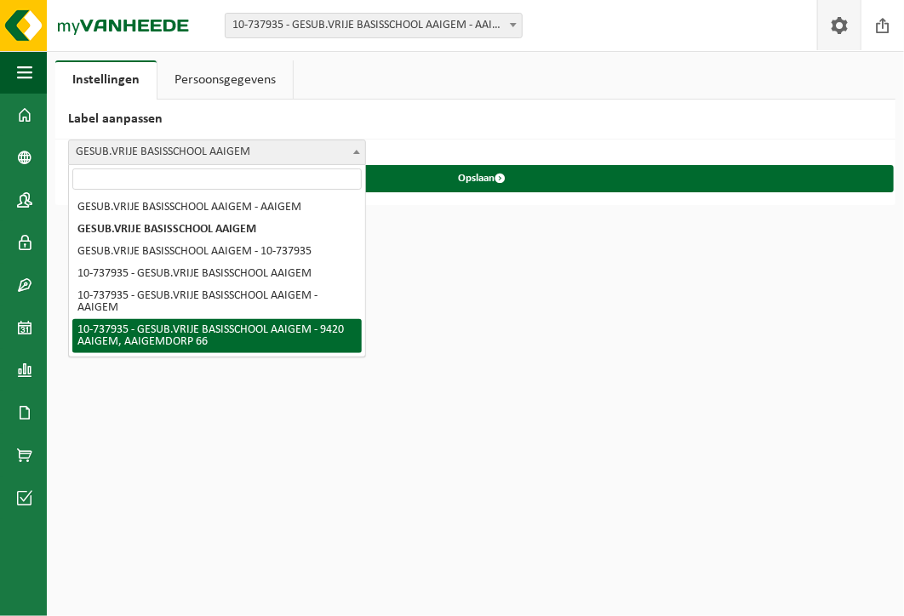
select select "5"
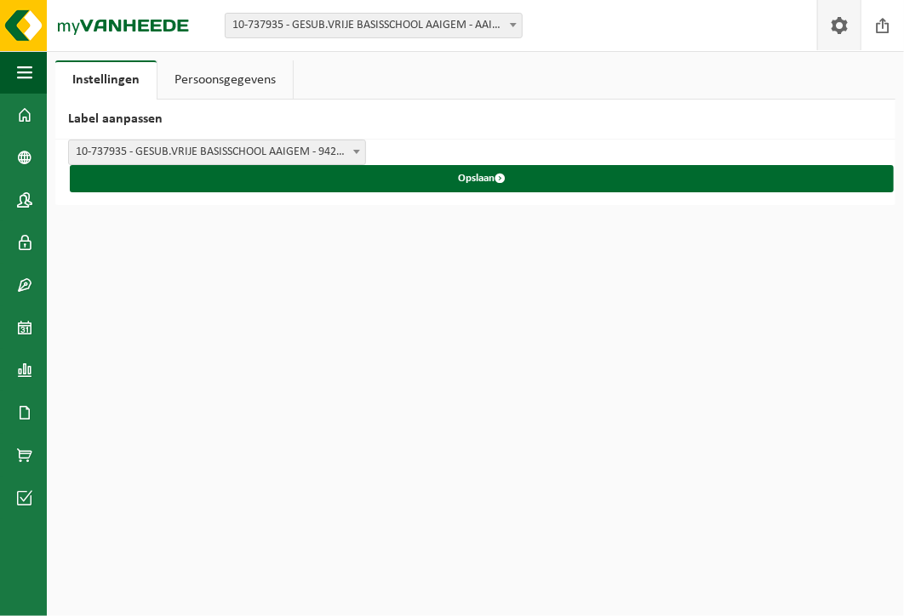
click at [191, 78] on link "Persoonsgegevens" at bounding box center [224, 79] width 135 height 39
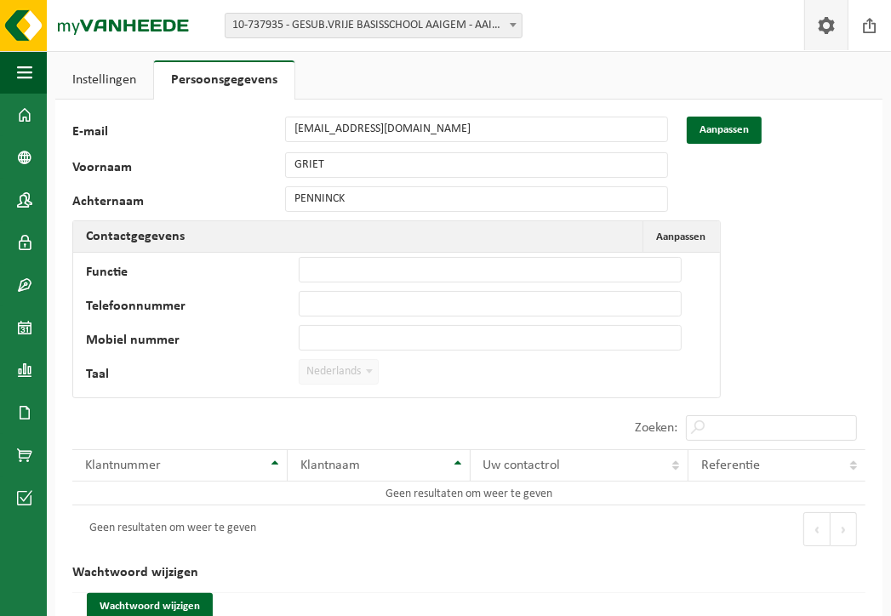
click at [191, 78] on link "Persoonsgegevens" at bounding box center [224, 79] width 140 height 39
click at [98, 74] on link "Instellingen" at bounding box center [104, 79] width 98 height 39
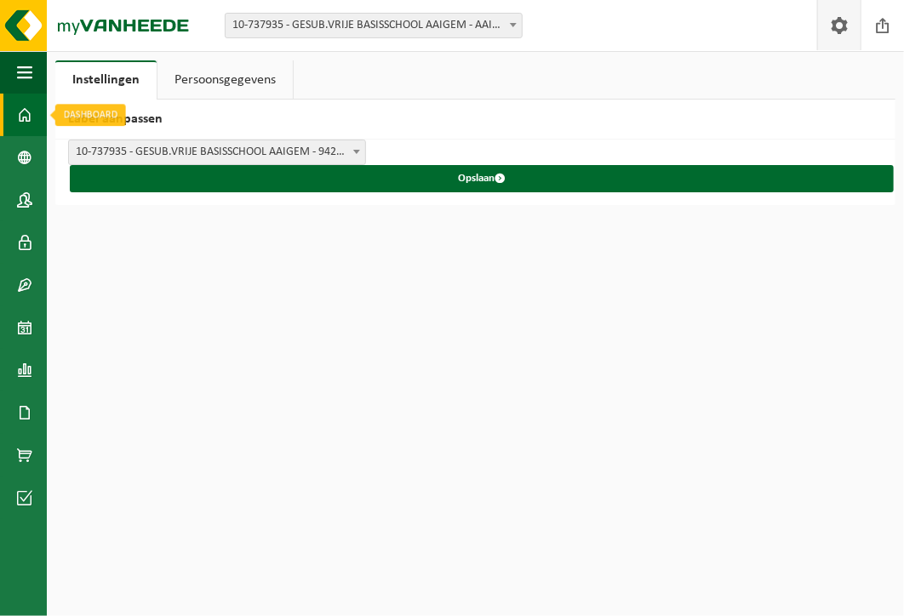
click at [27, 111] on span at bounding box center [24, 115] width 15 height 43
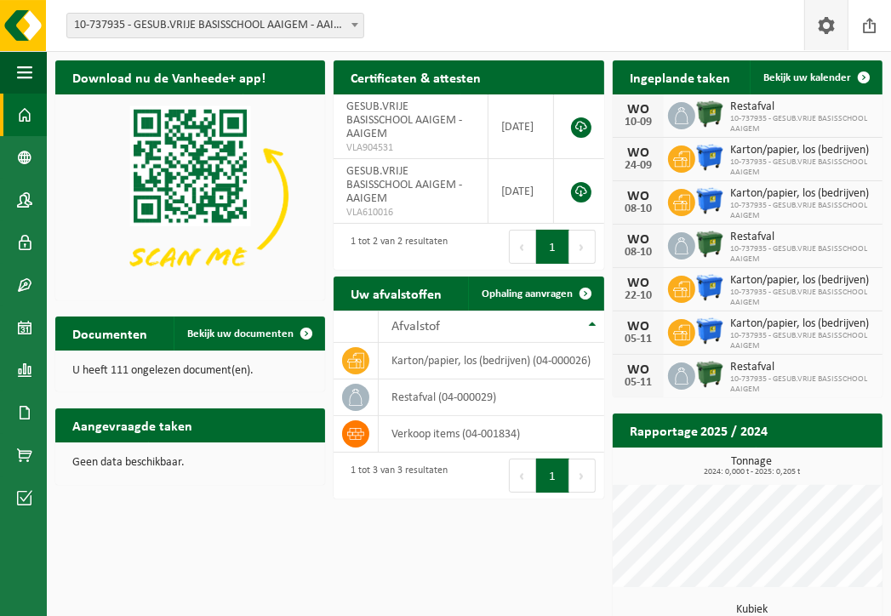
click at [827, 17] on span at bounding box center [826, 25] width 26 height 50
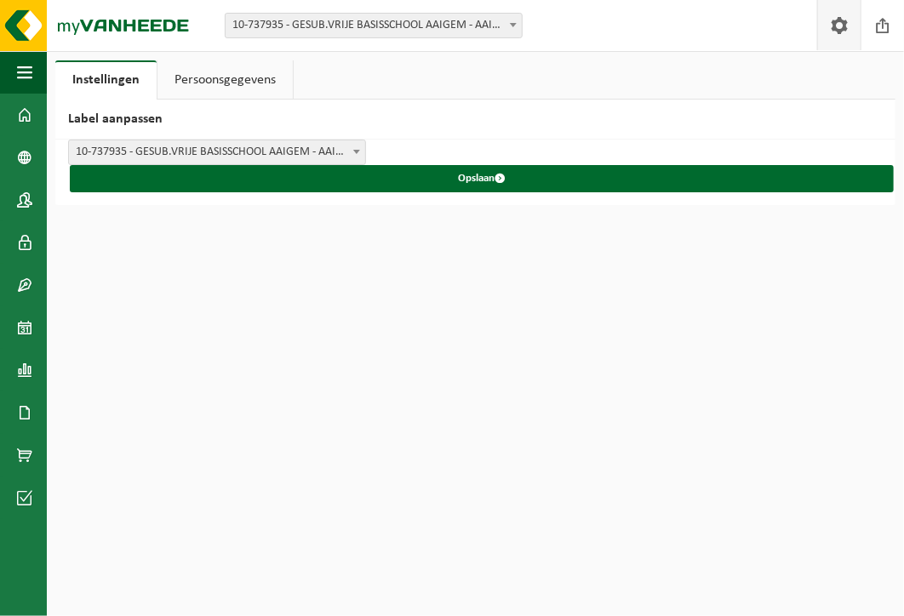
click at [842, 23] on span at bounding box center [839, 25] width 26 height 50
click at [881, 29] on span at bounding box center [883, 25] width 26 height 50
